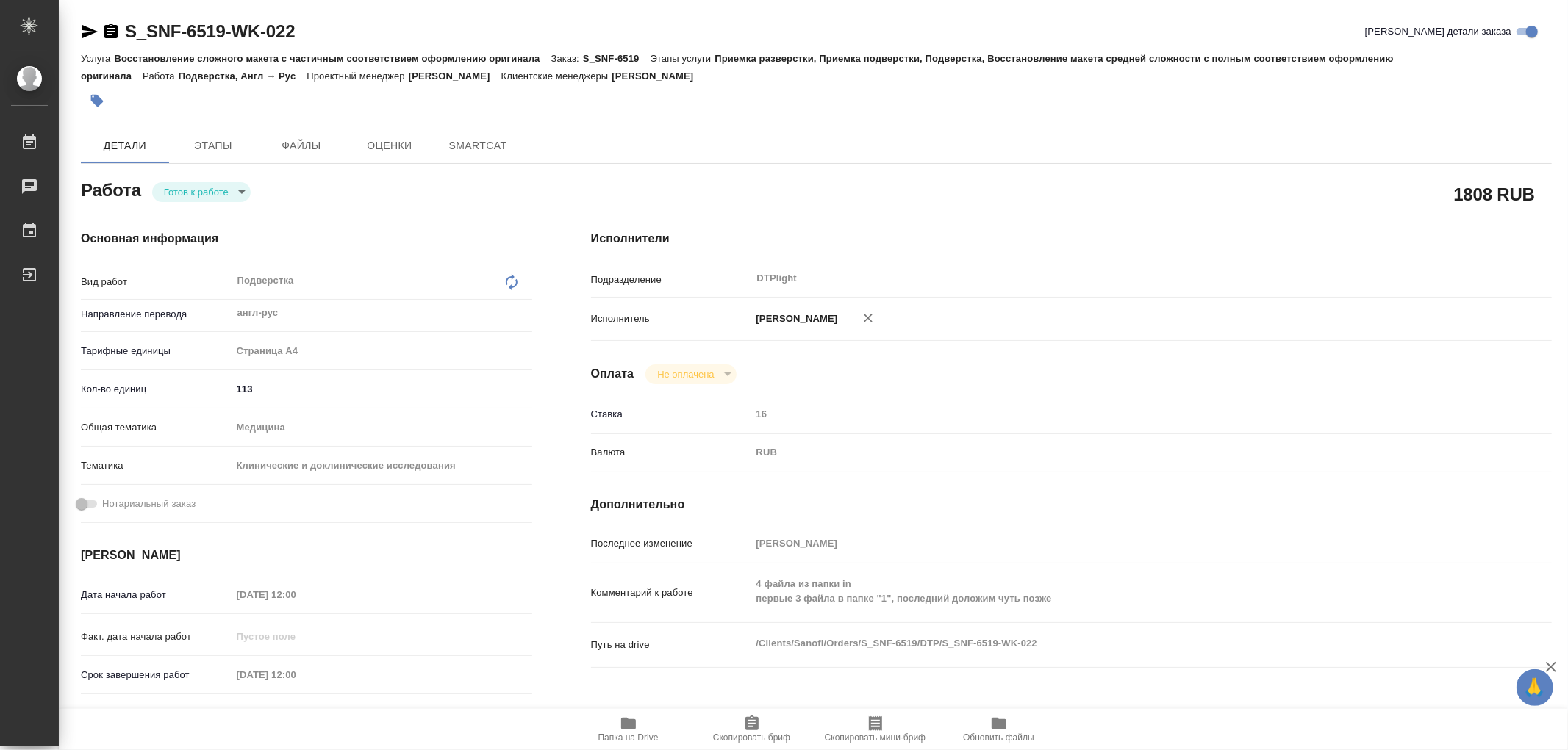
type textarea "x"
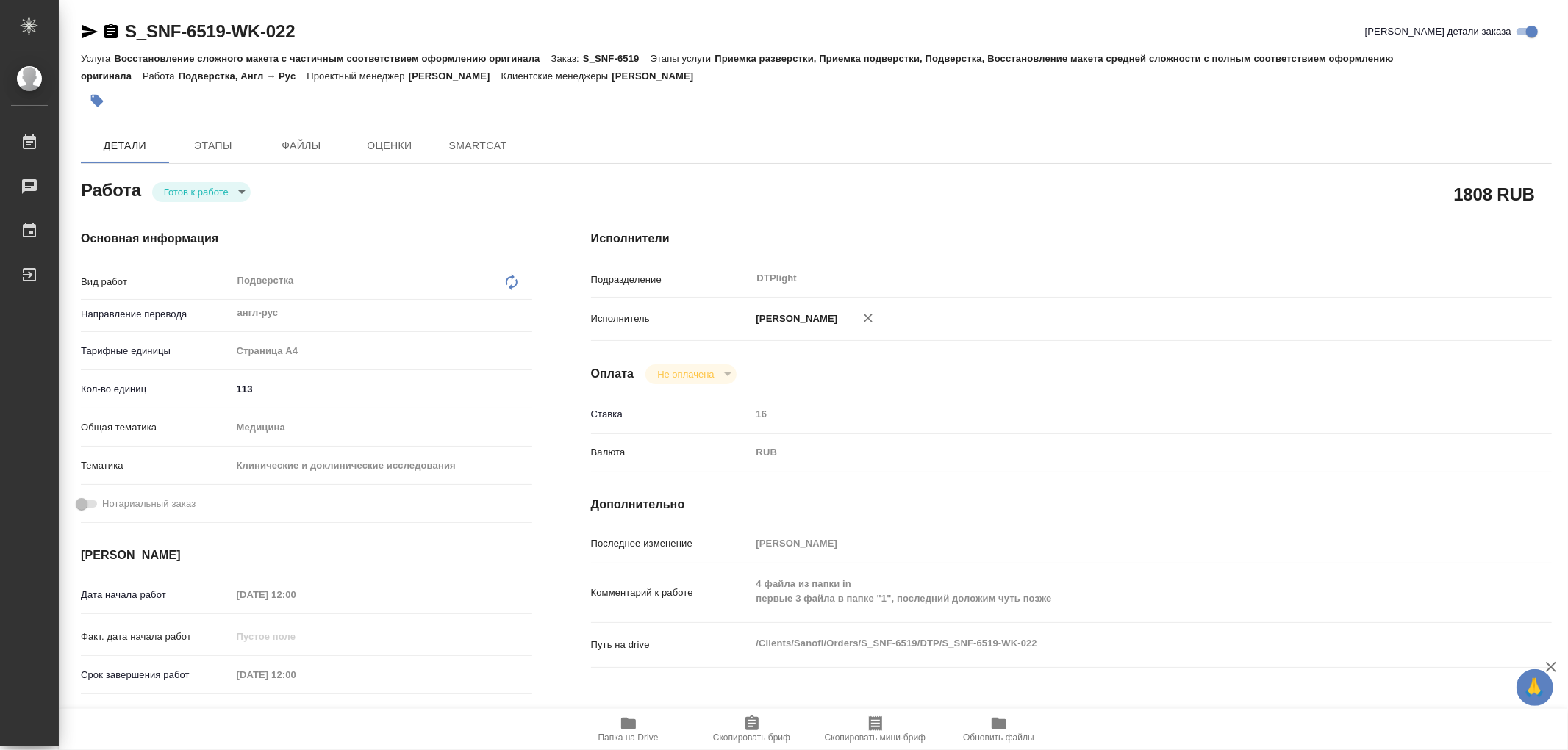
type textarea "x"
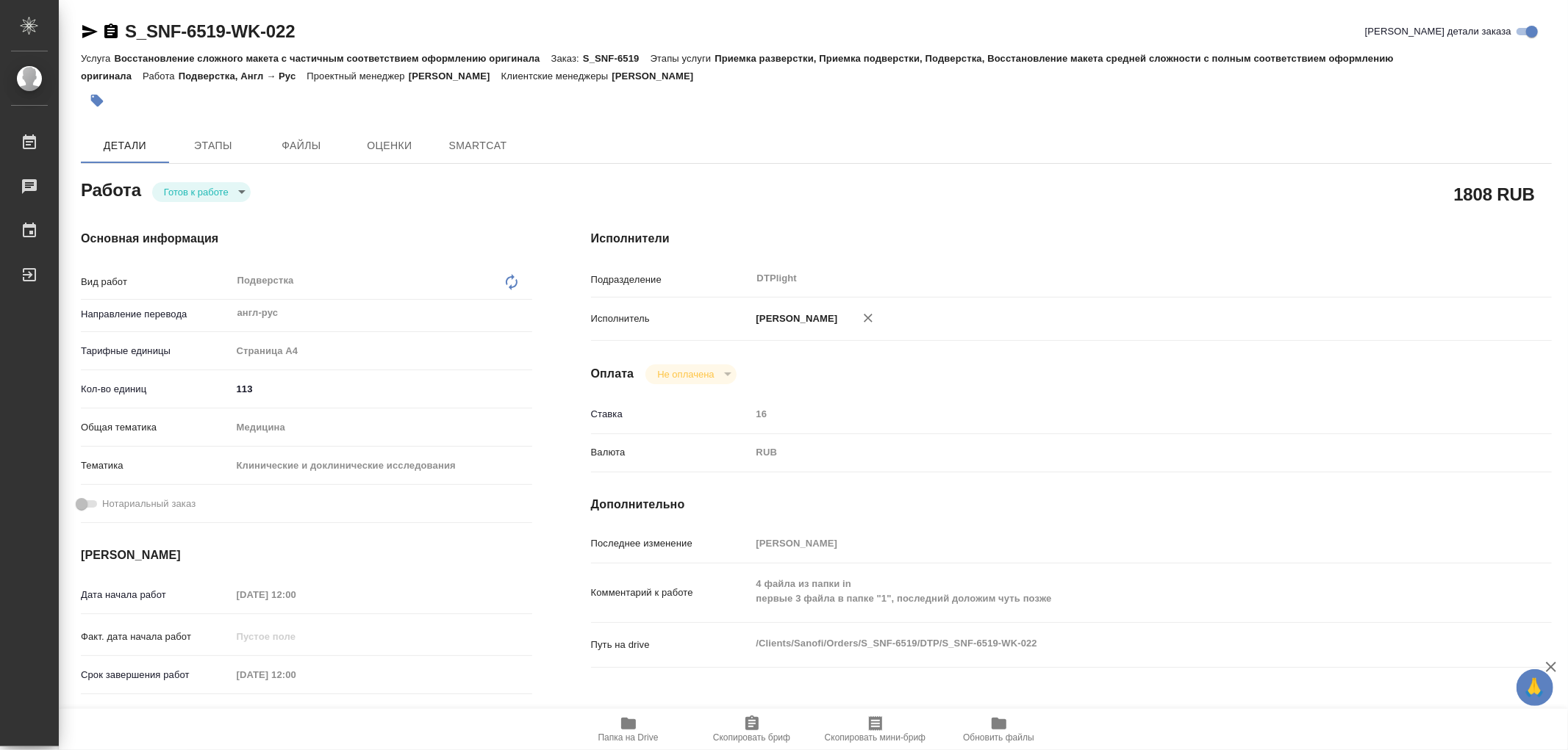
type textarea "x"
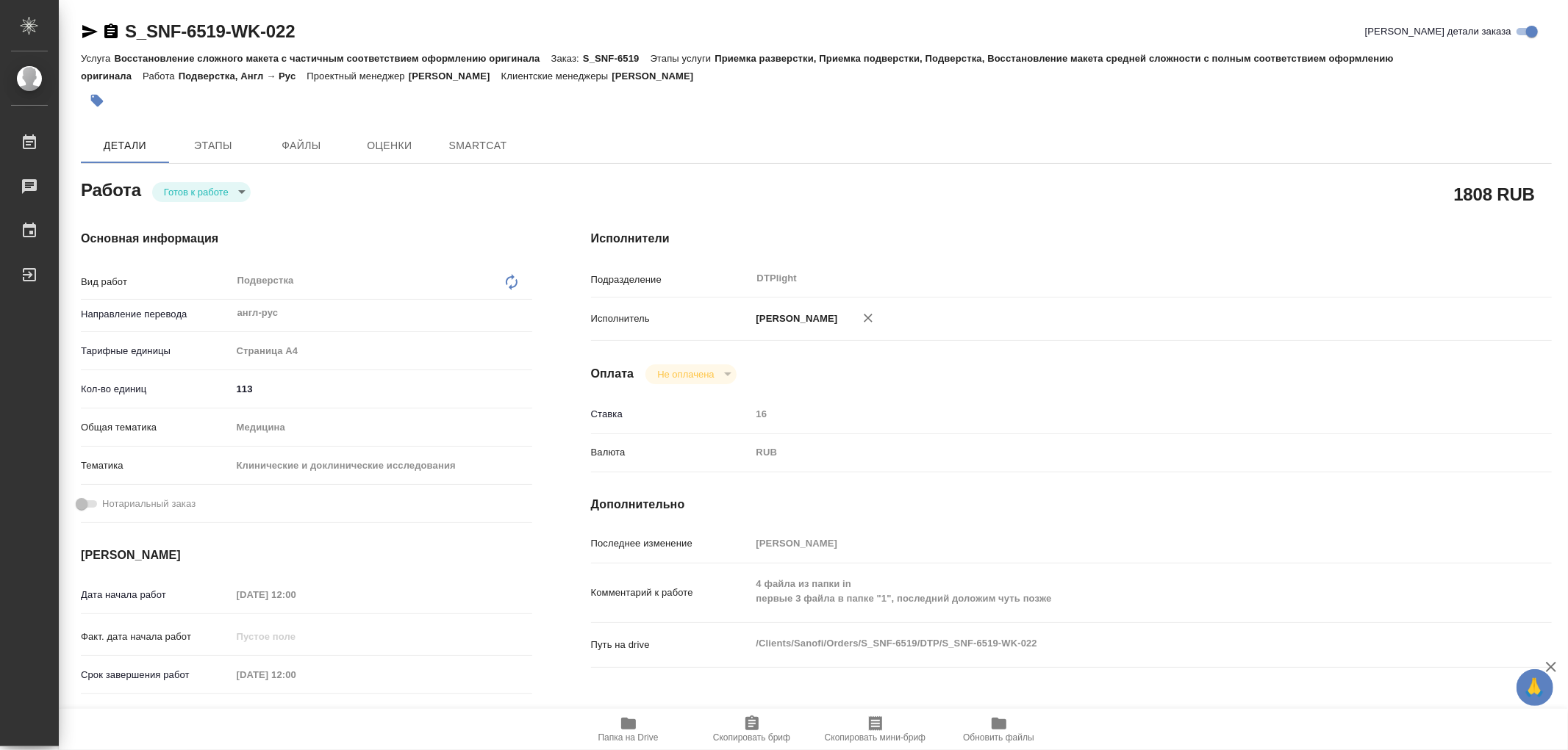
type textarea "x"
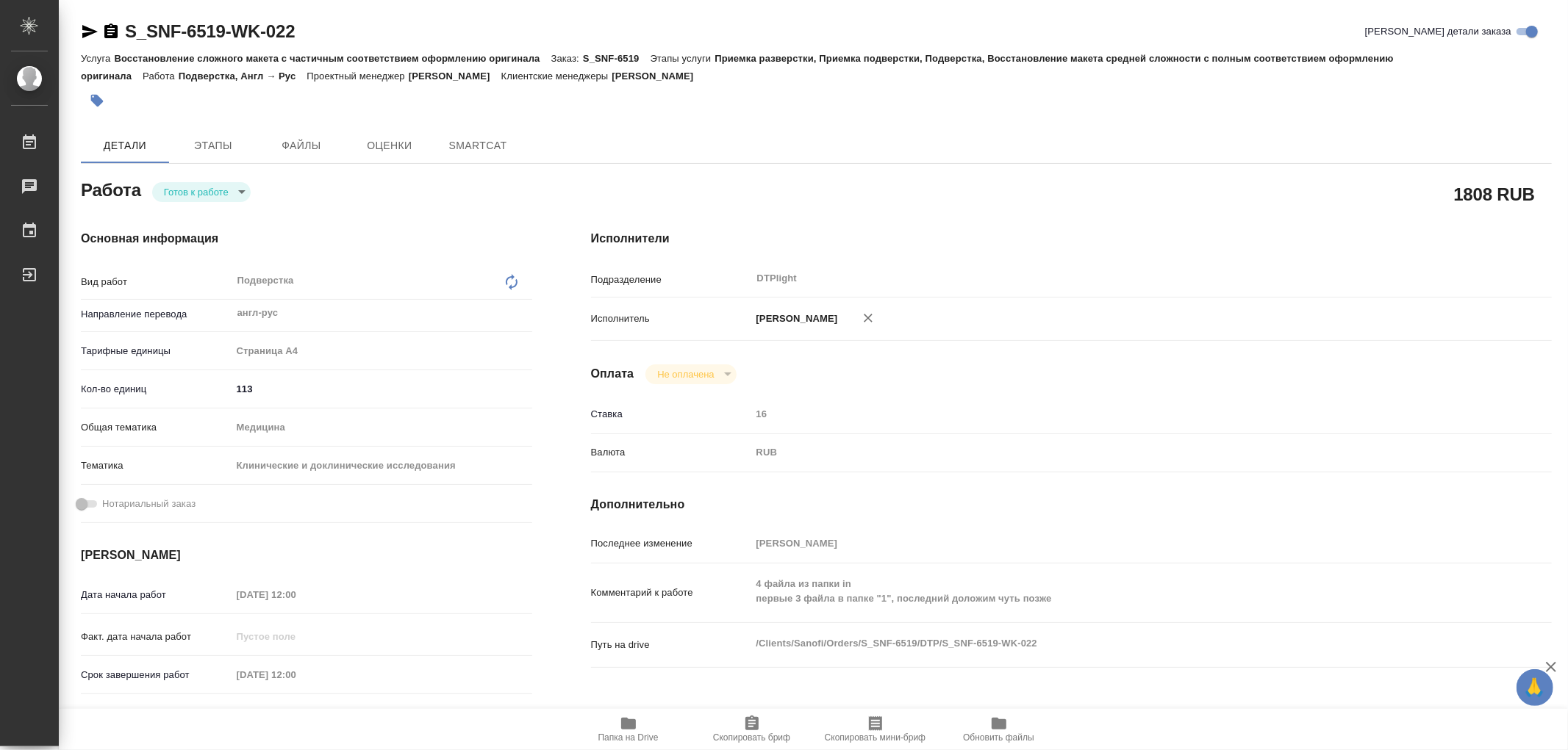
type textarea "x"
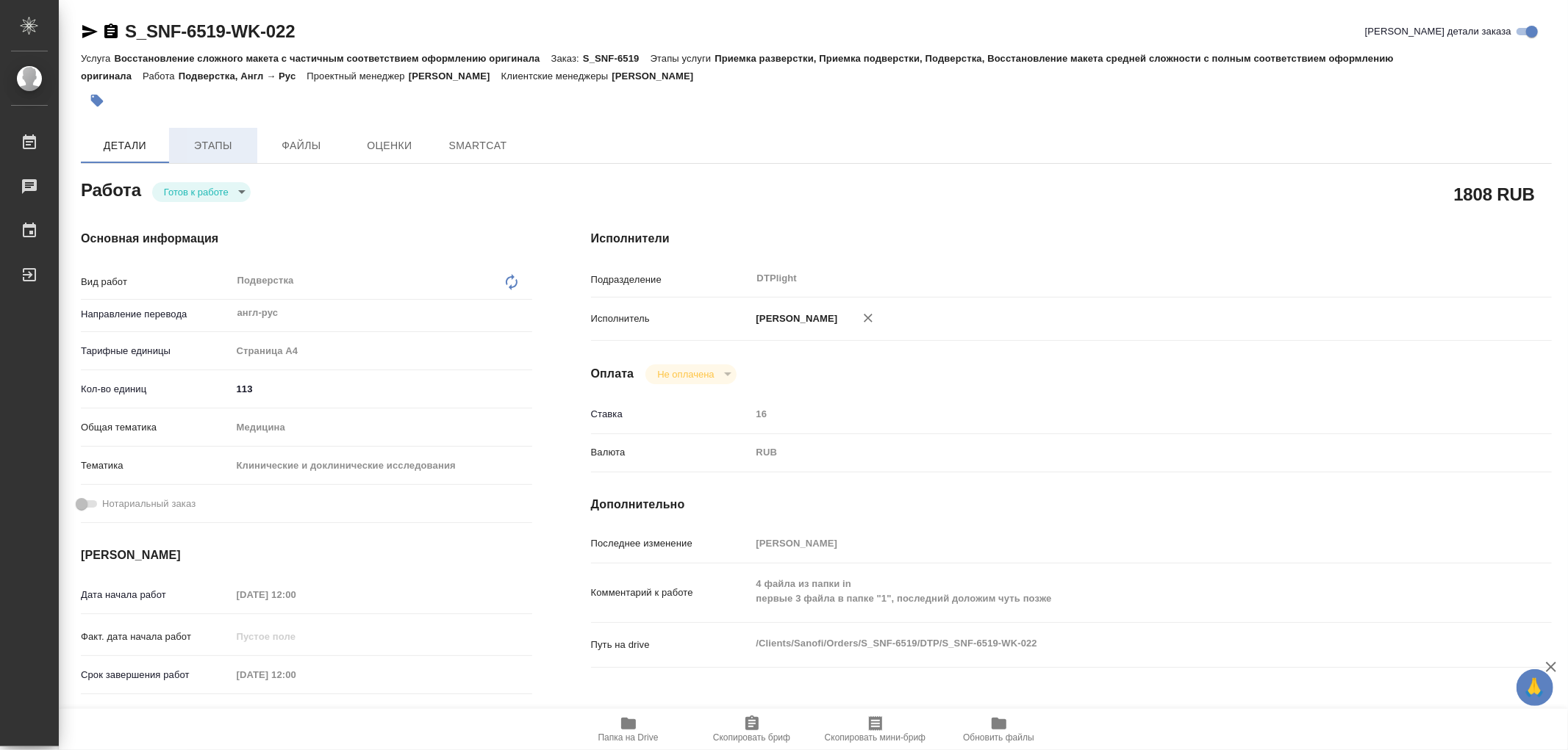
type textarea "x"
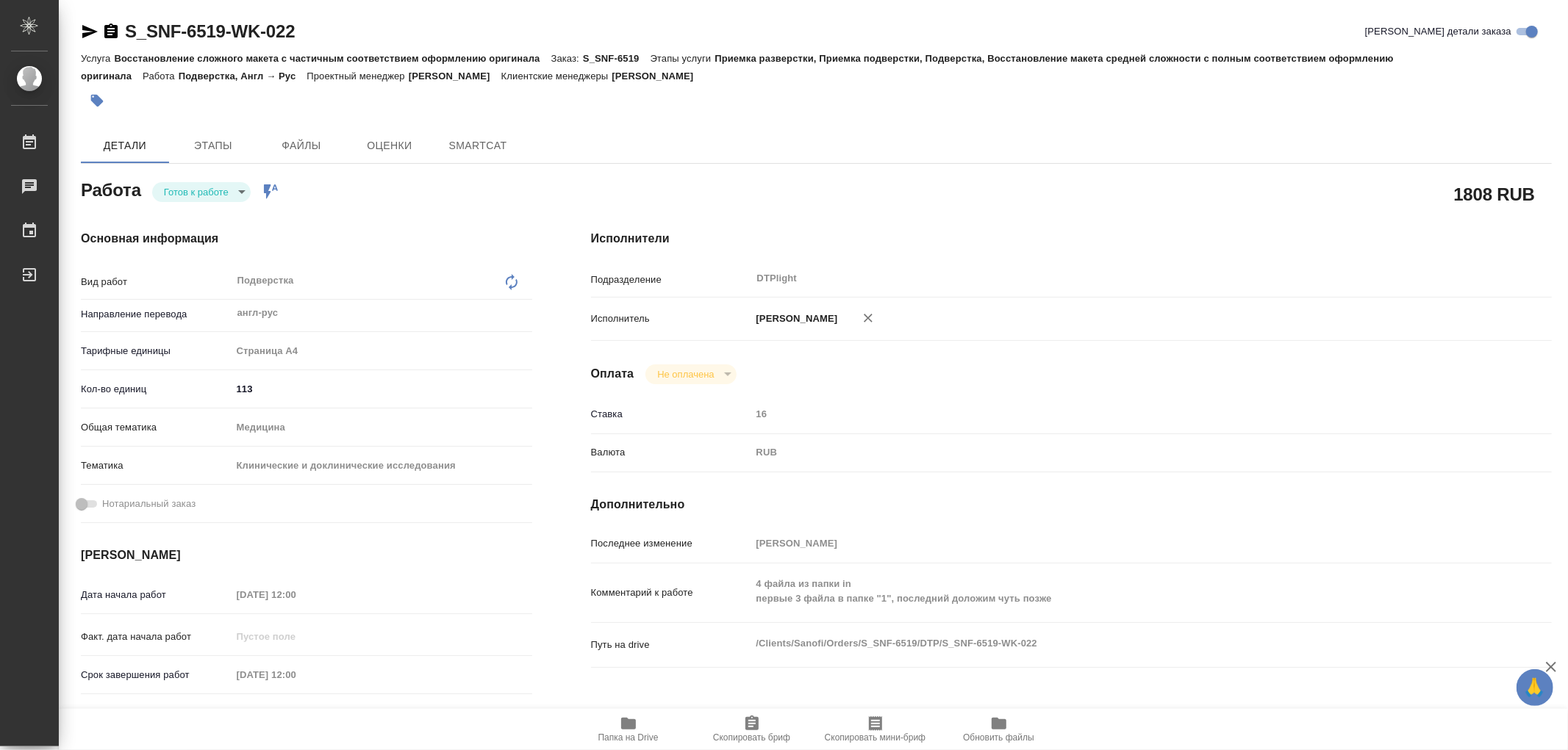
type textarea "x"
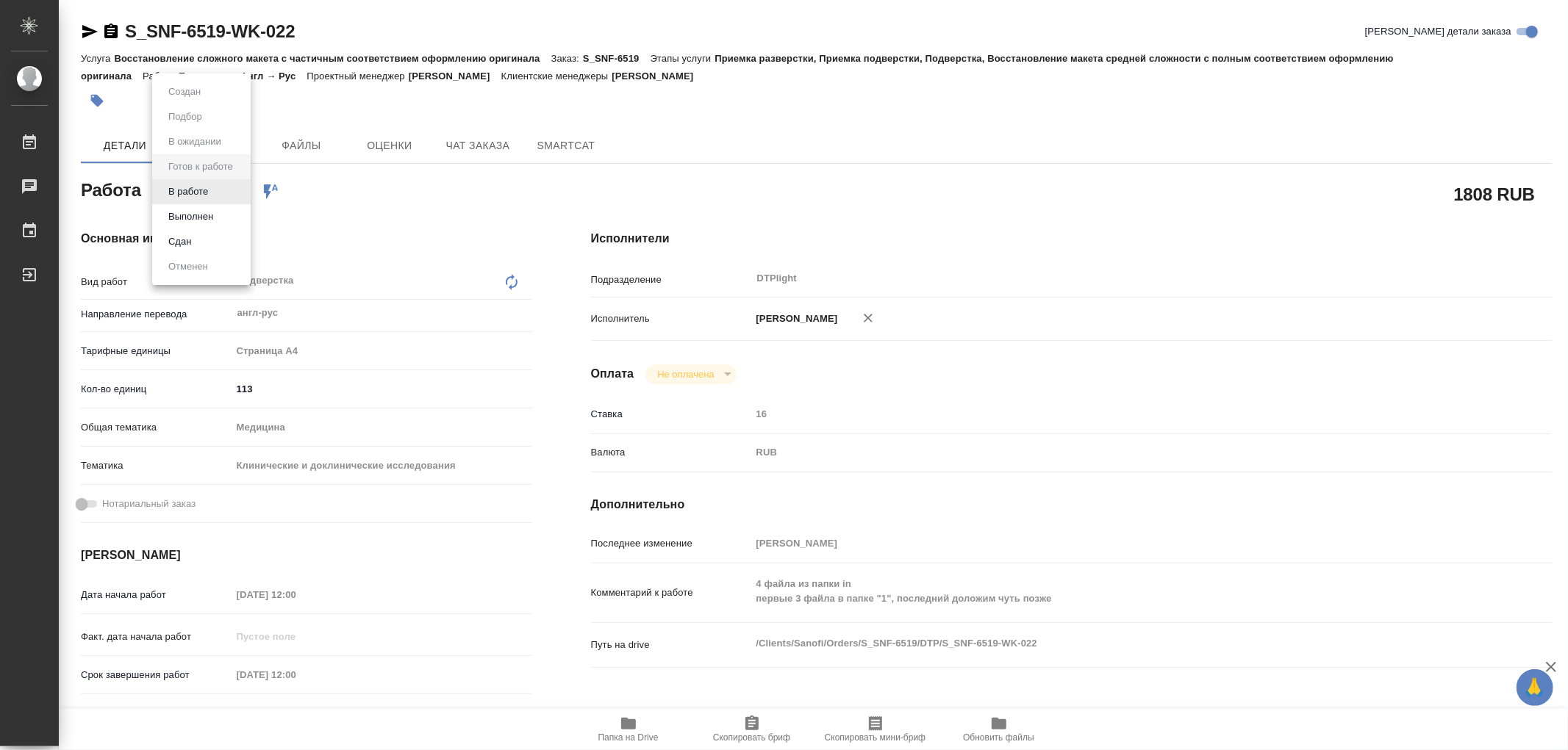
click at [201, 186] on body "🙏 .cls-1 fill:#fff; AWATERA Работы 0 Чаты График Выйти S_SNF-6519-WK-022 Кратко…" at bounding box center [784, 375] width 1568 height 750
click at [201, 186] on button "В работе" at bounding box center [188, 192] width 49 height 17
type textarea "x"
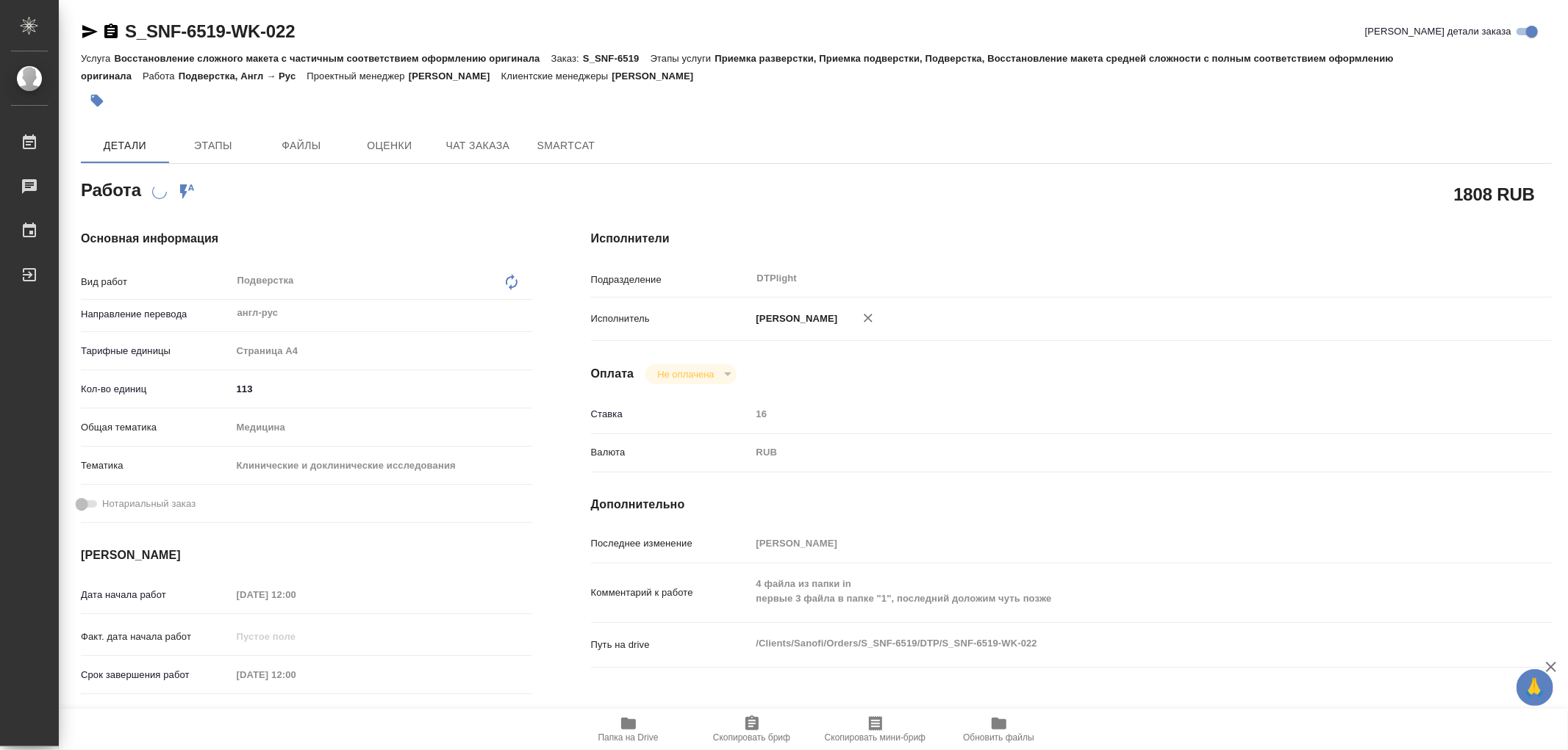
type textarea "x"
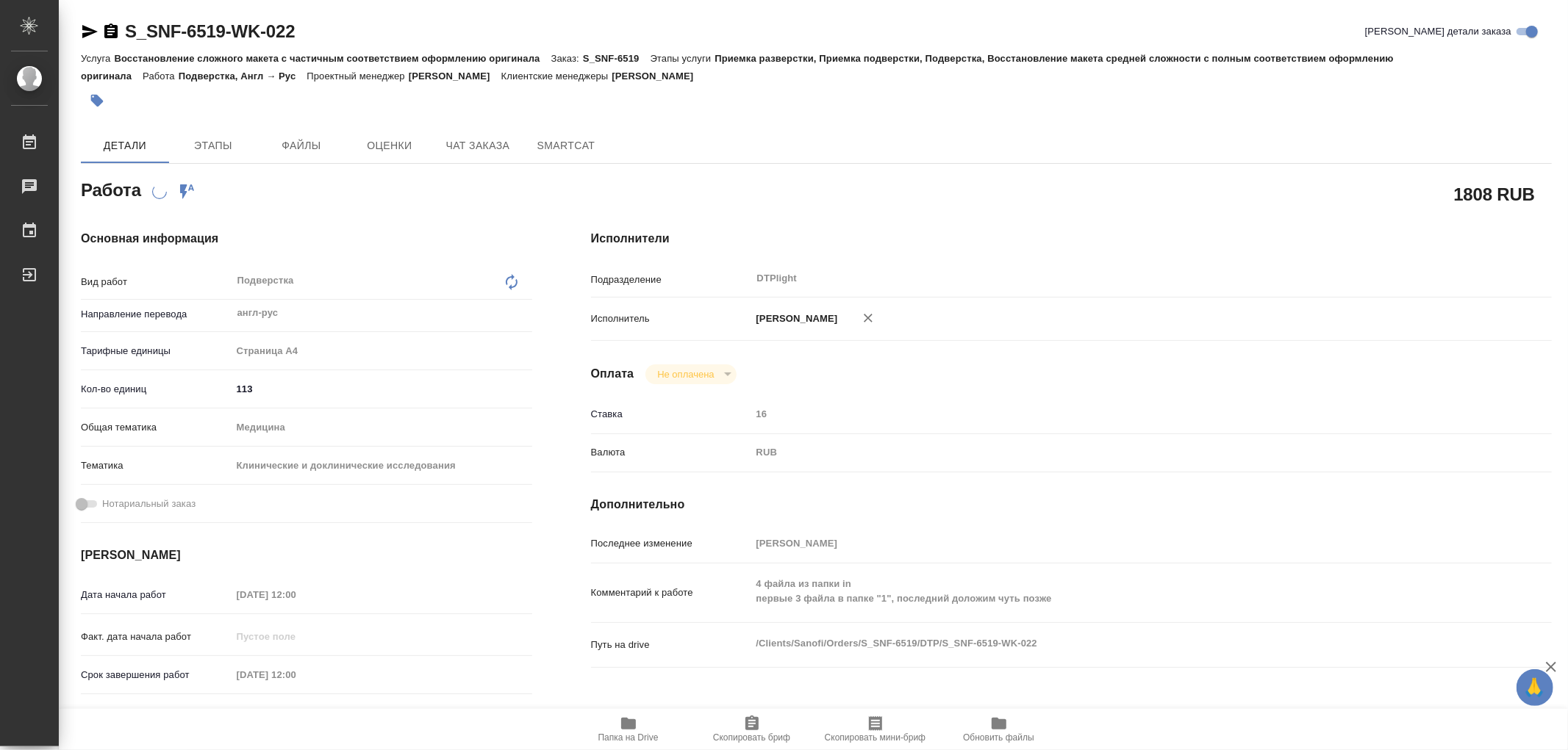
type textarea "x"
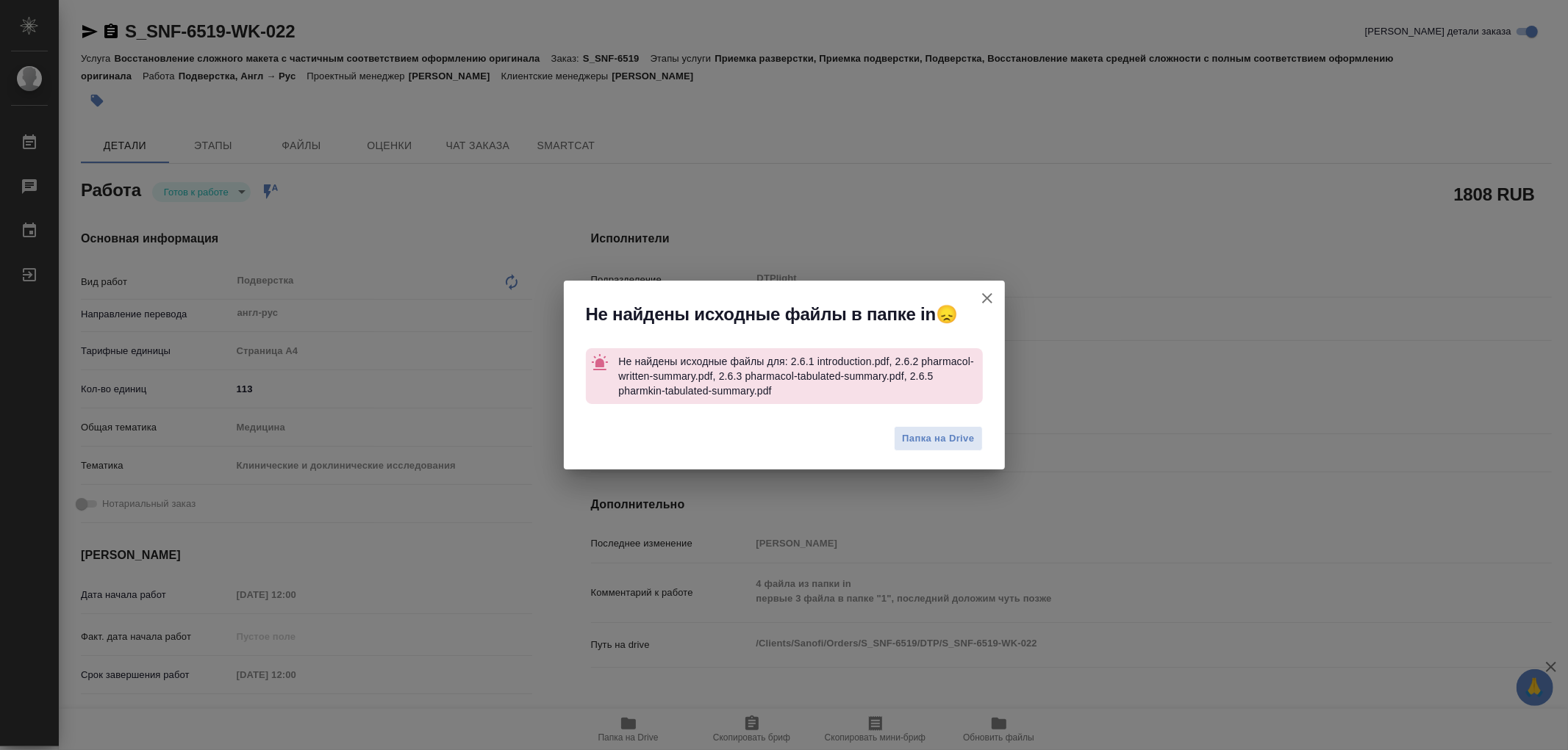
type textarea "x"
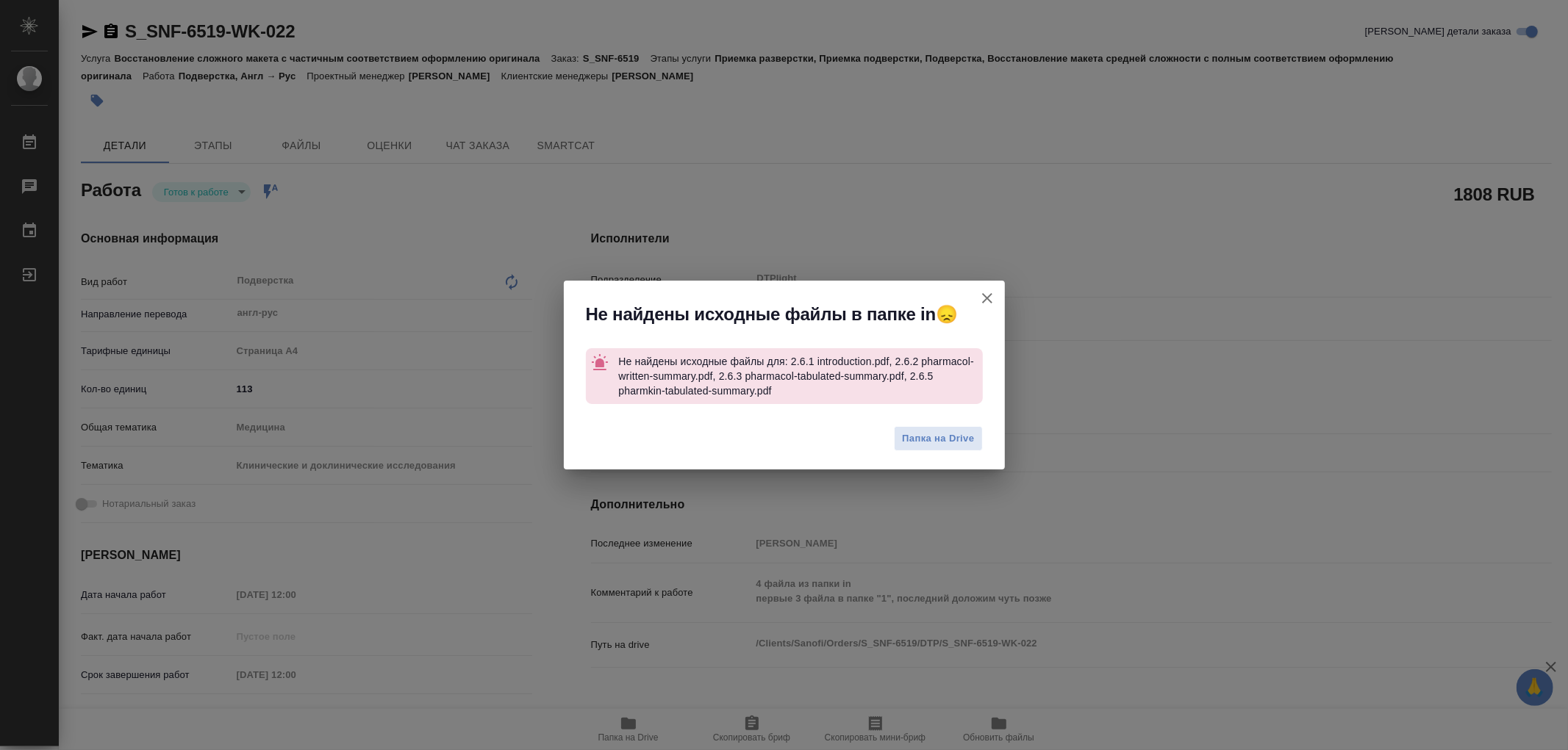
type textarea "x"
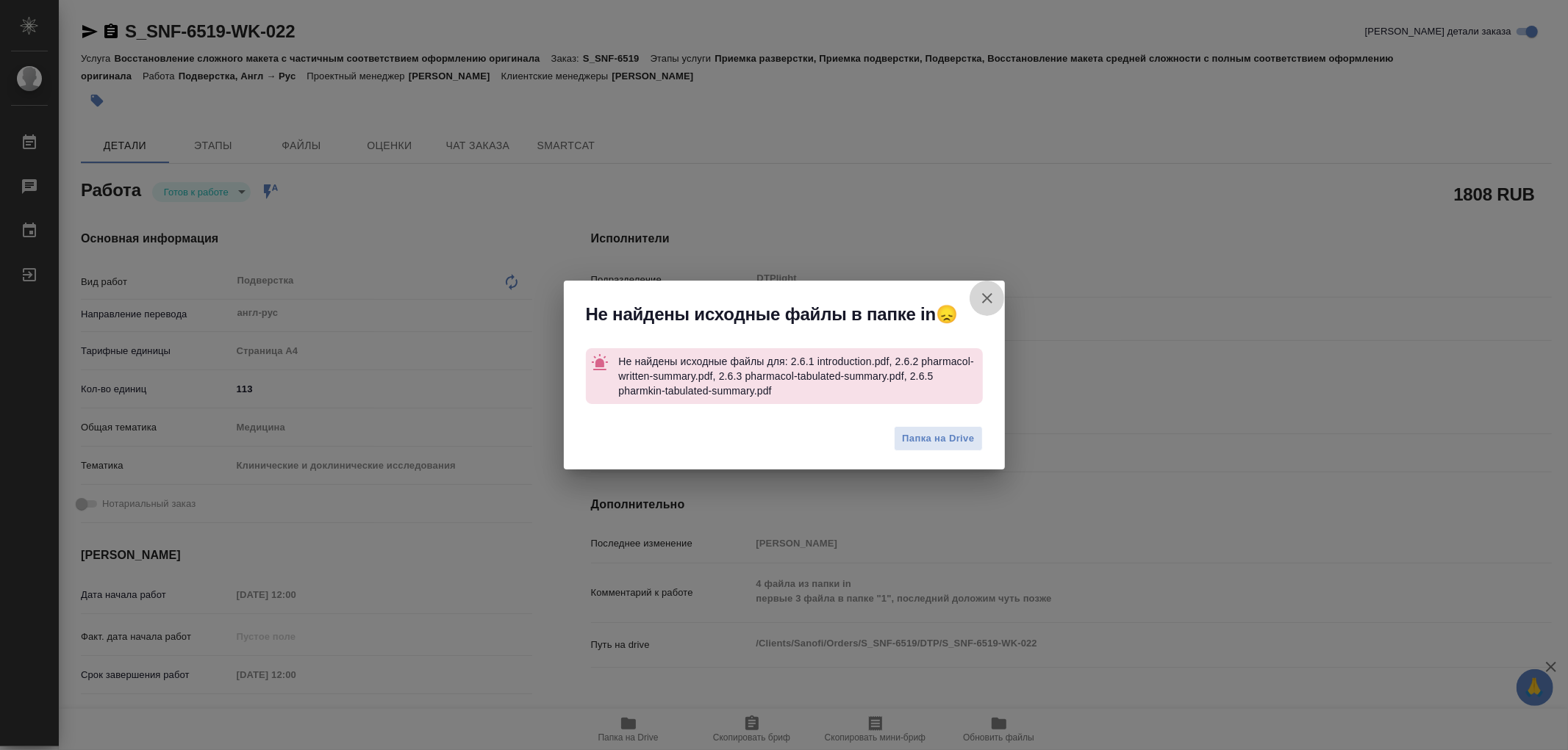
click at [986, 302] on icon "button" at bounding box center [987, 298] width 17 height 17
type textarea "x"
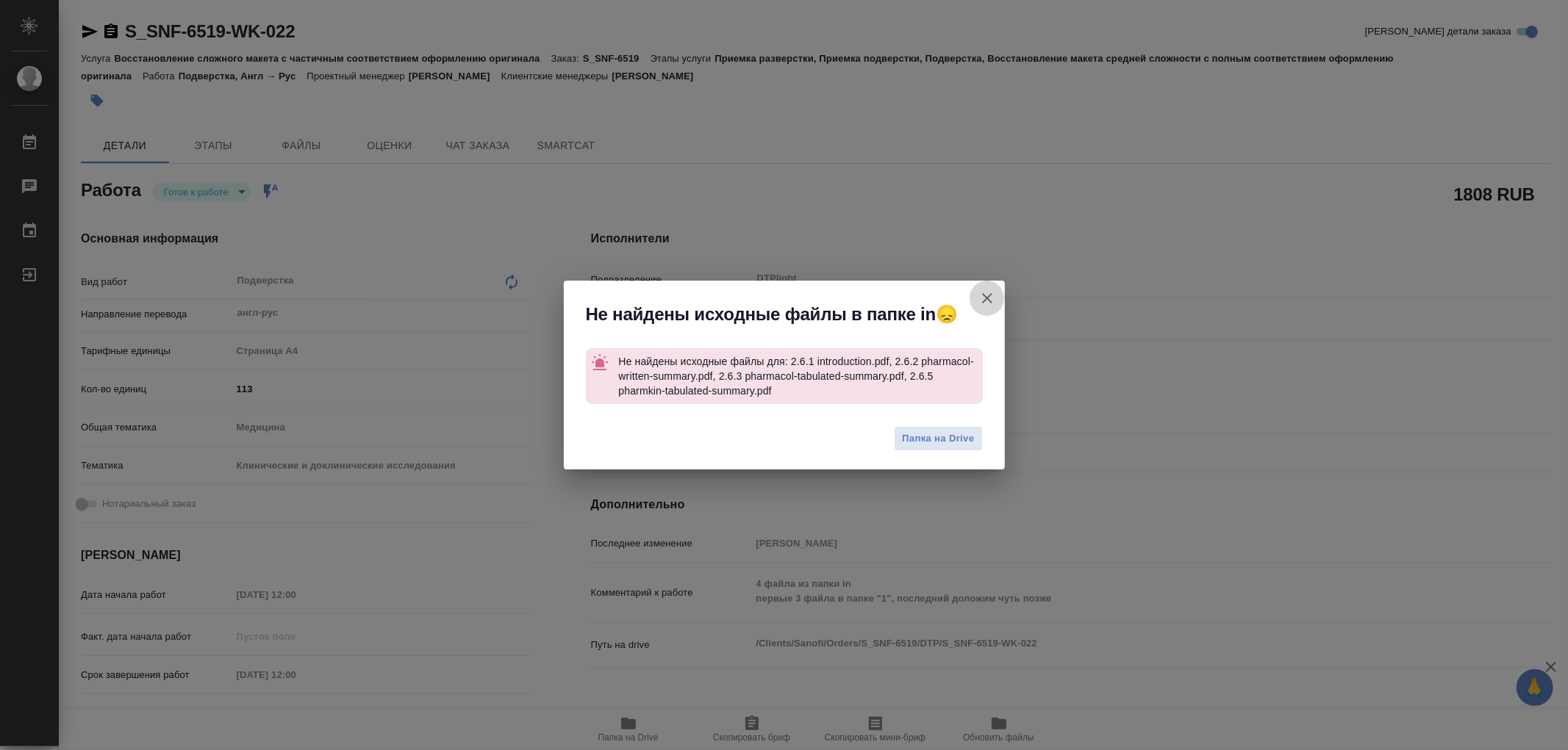
type textarea "x"
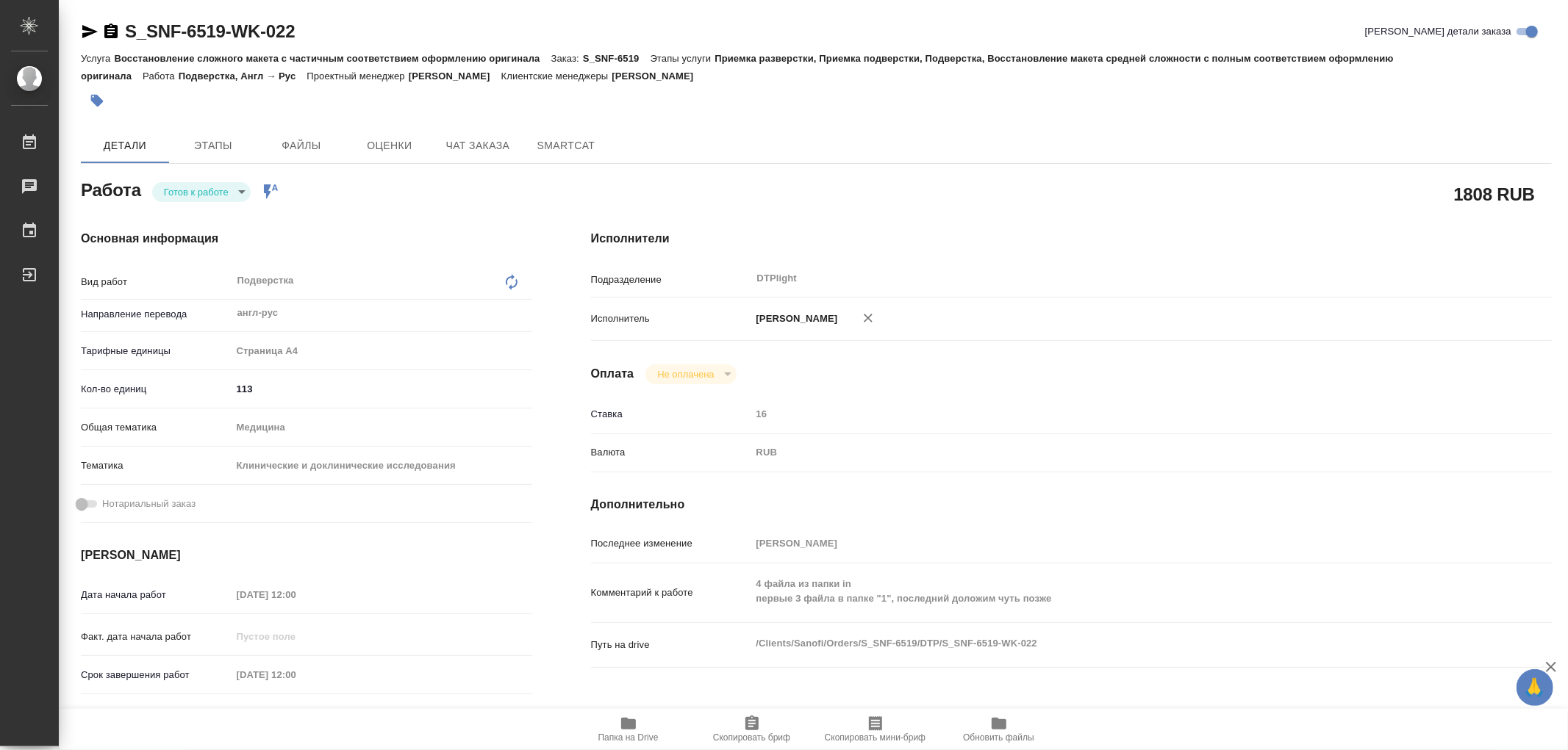
type textarea "x"
